Goal: Book appointment/travel/reservation

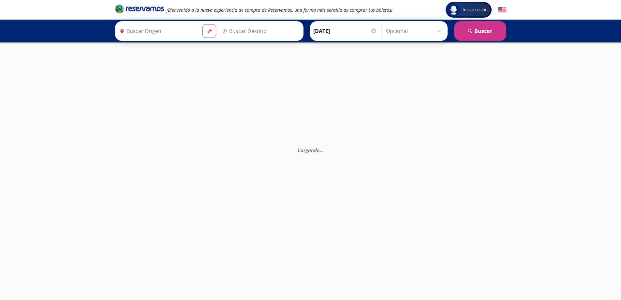
type input "[GEOGRAPHIC_DATA], [GEOGRAPHIC_DATA]"
type input "Culiacán, [GEOGRAPHIC_DATA]"
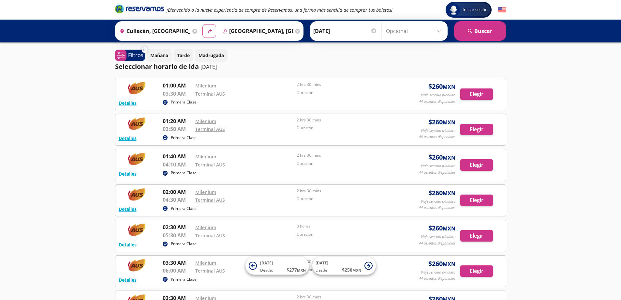
click at [332, 38] on input "[DATE]" at bounding box center [345, 31] width 64 height 16
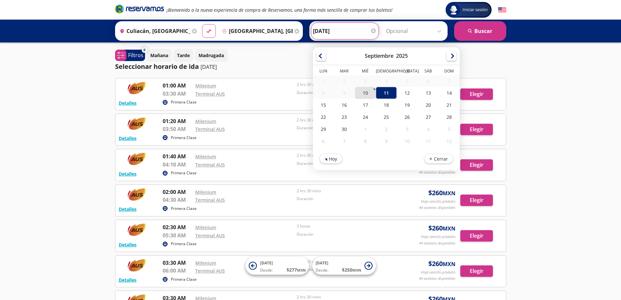
click at [365, 98] on div "10" at bounding box center [365, 93] width 21 height 12
type input "[DATE]"
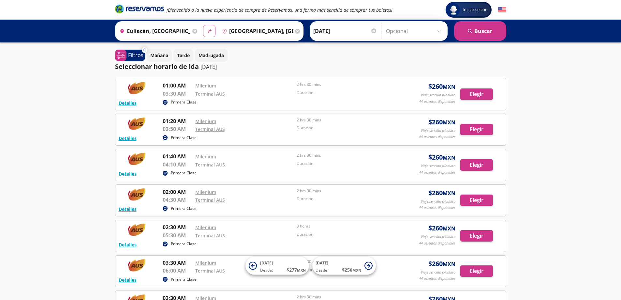
click at [204, 30] on button "material-symbols:compare-arrows-rounded" at bounding box center [209, 31] width 12 height 12
type input "[GEOGRAPHIC_DATA], [GEOGRAPHIC_DATA]"
type input "Culiacán, [GEOGRAPHIC_DATA]"
click at [486, 30] on button "search [GEOGRAPHIC_DATA]" at bounding box center [480, 31] width 52 height 20
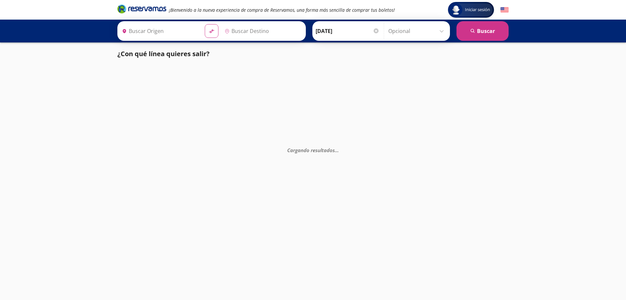
type input "Culiacán, [GEOGRAPHIC_DATA]"
type input "[GEOGRAPHIC_DATA], [GEOGRAPHIC_DATA]"
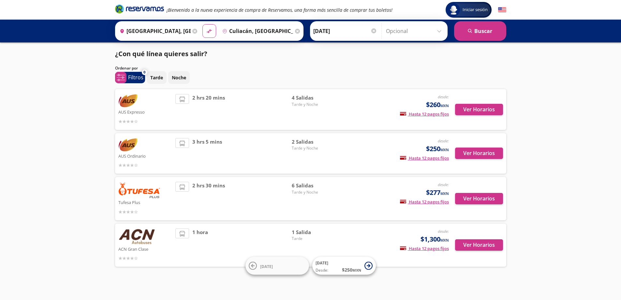
click at [200, 98] on span "2 hrs 20 mins" at bounding box center [208, 109] width 33 height 31
click at [186, 100] on li at bounding box center [182, 99] width 13 height 10
click at [184, 101] on icon at bounding box center [182, 99] width 6 height 6
click at [491, 110] on button "Ver Horarios" at bounding box center [479, 109] width 48 height 11
